Goal: Information Seeking & Learning: Learn about a topic

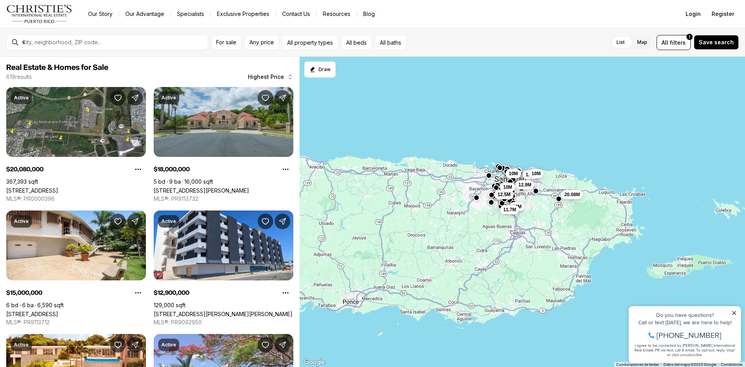
drag, startPoint x: 438, startPoint y: 298, endPoint x: 438, endPoint y: 283, distance: 15.1
click at [438, 290] on div "10M 15M 10M 12.9M 18M 20.08M 12.5M 11.7M 10M" at bounding box center [521, 212] width 445 height 310
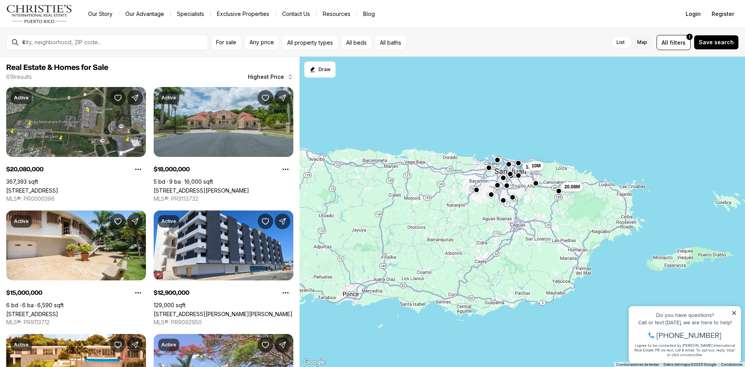
click at [481, 237] on div "15M 10M 20.08M" at bounding box center [521, 212] width 445 height 310
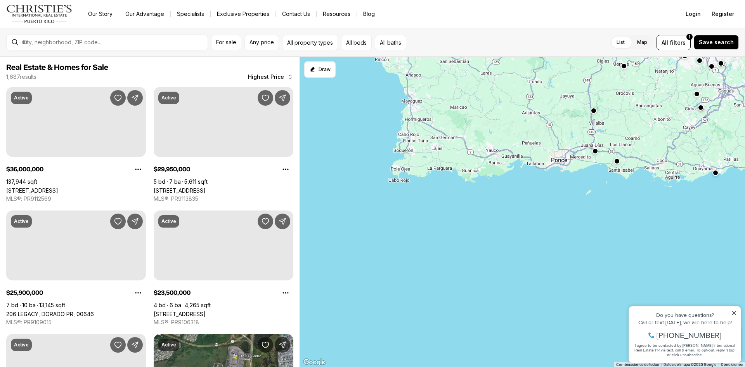
drag, startPoint x: 386, startPoint y: 275, endPoint x: 612, endPoint y: 131, distance: 267.6
click at [612, 131] on div "15M 20.08M 16.9M" at bounding box center [521, 212] width 445 height 310
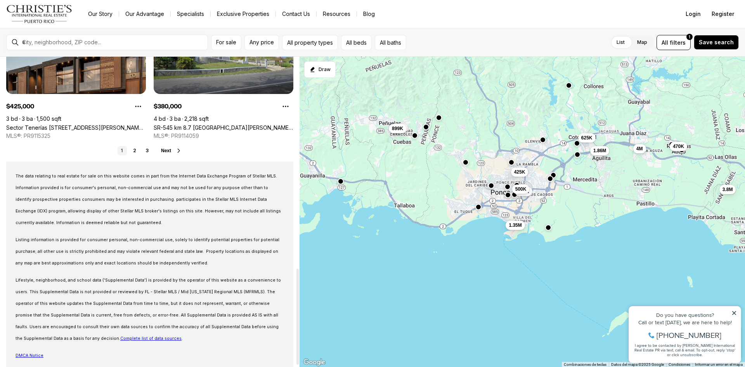
scroll to position [688, 0]
